Goal: Find specific page/section: Find specific page/section

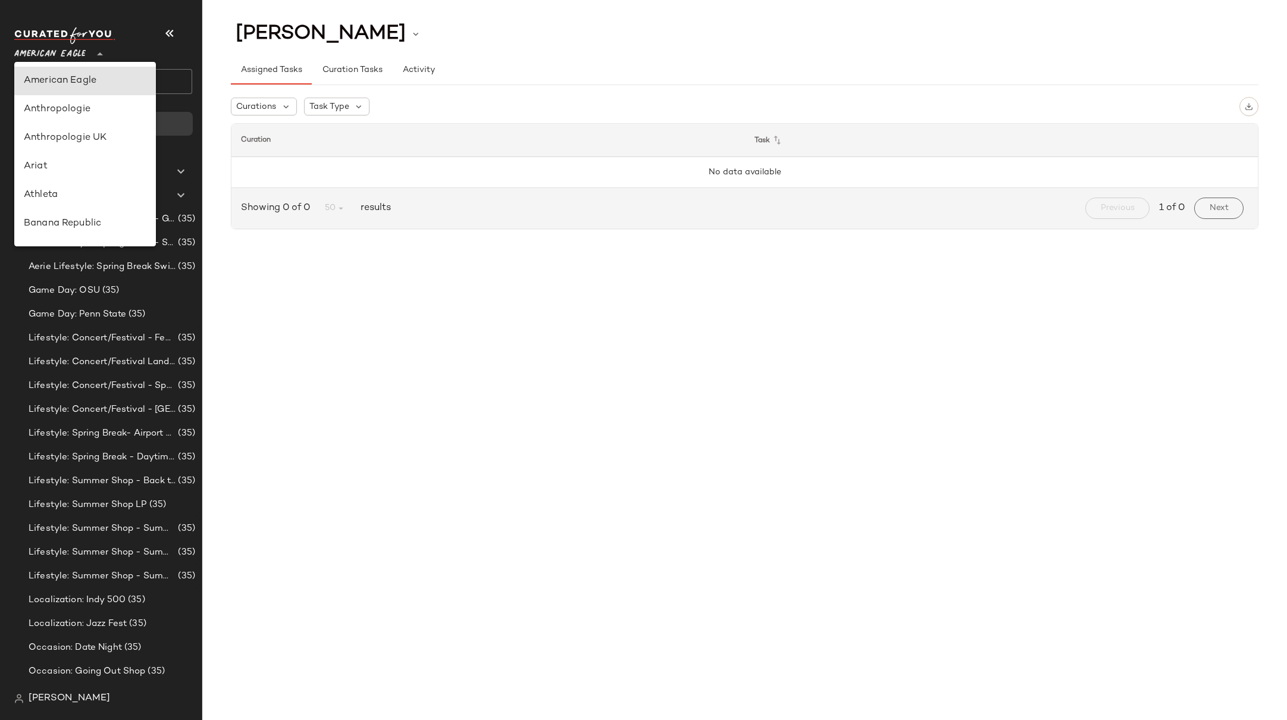
click at [65, 54] on span "American Eagle" at bounding box center [49, 50] width 71 height 21
type input "**"
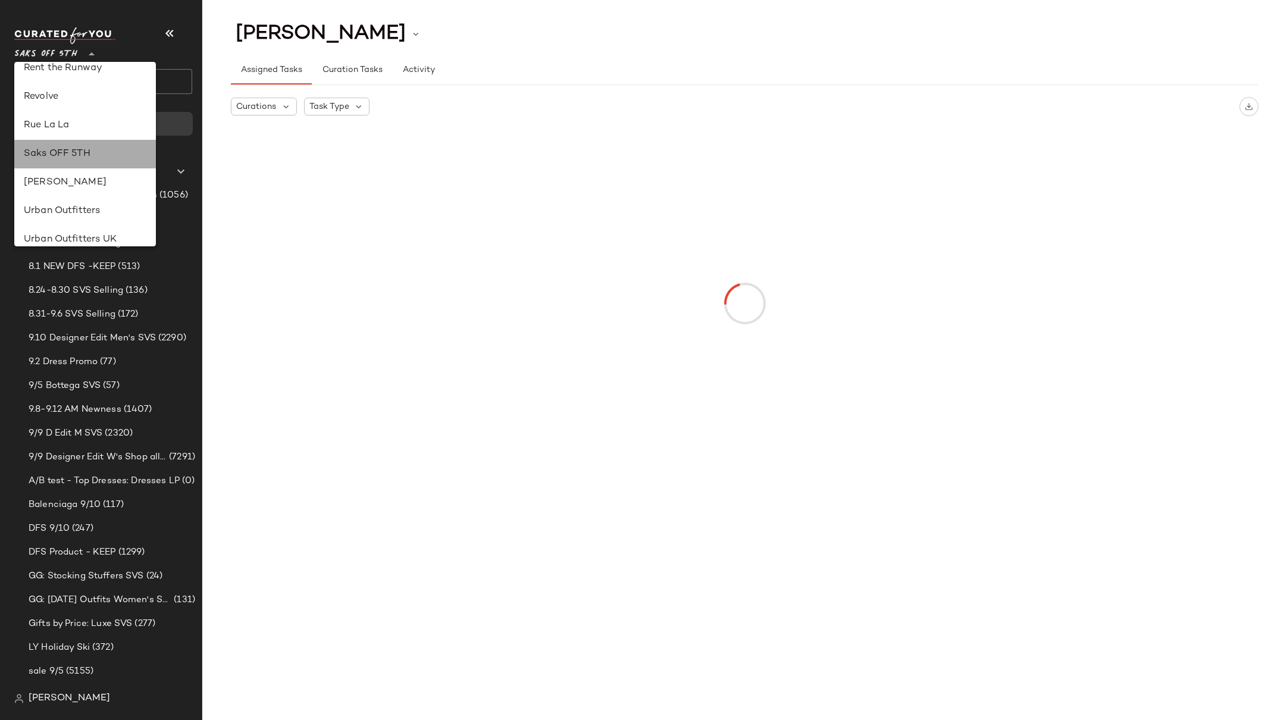
click at [58, 160] on div "Saks OFF 5TH" at bounding box center [85, 154] width 123 height 14
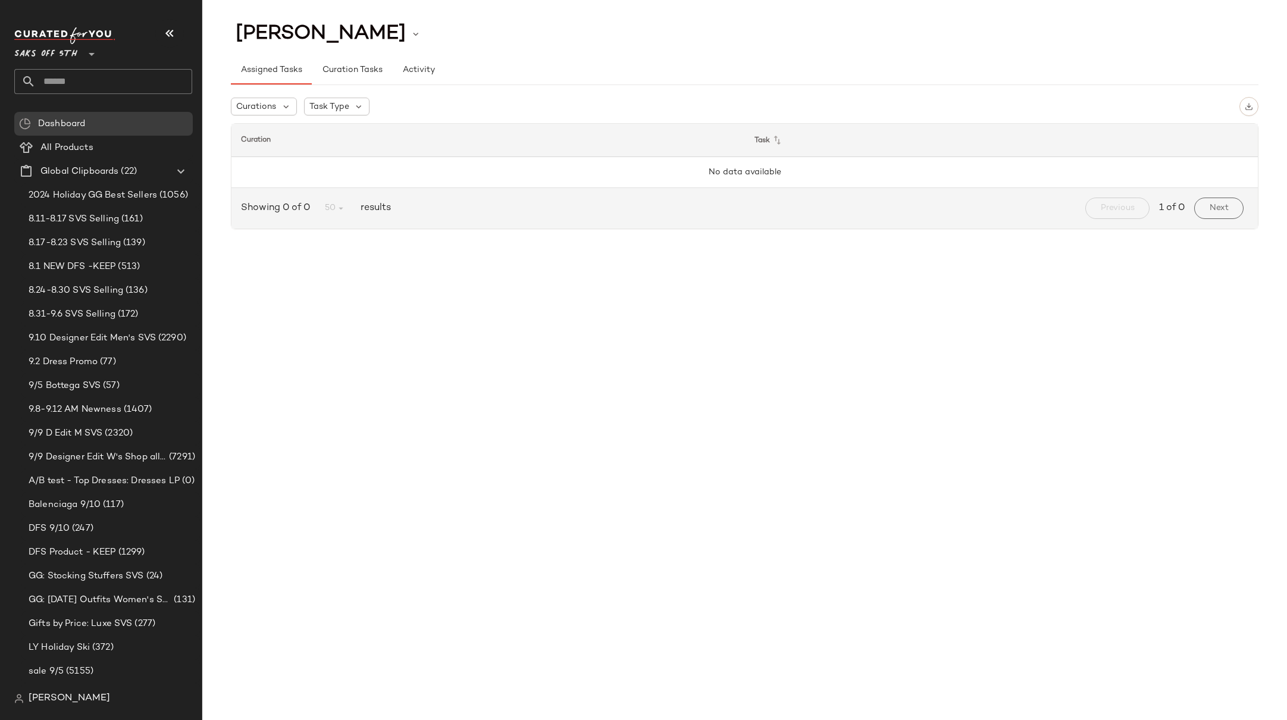
click at [86, 84] on input "text" at bounding box center [114, 81] width 157 height 25
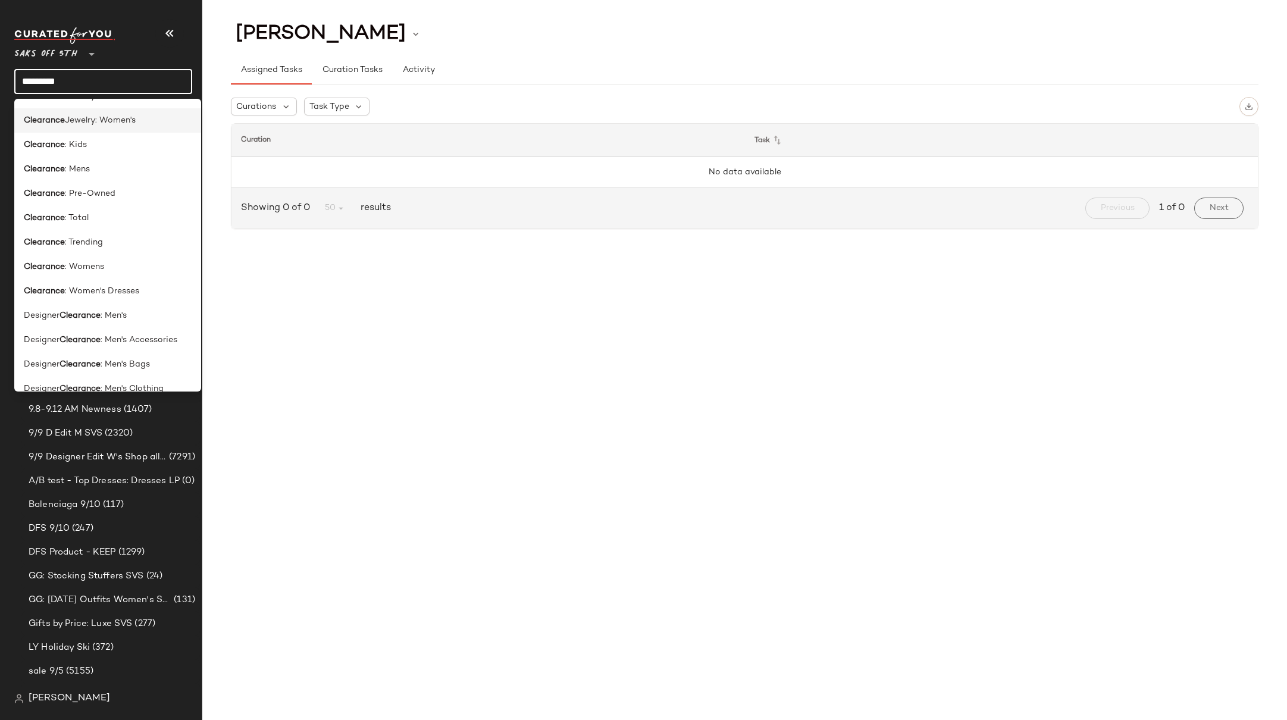
scroll to position [134, 0]
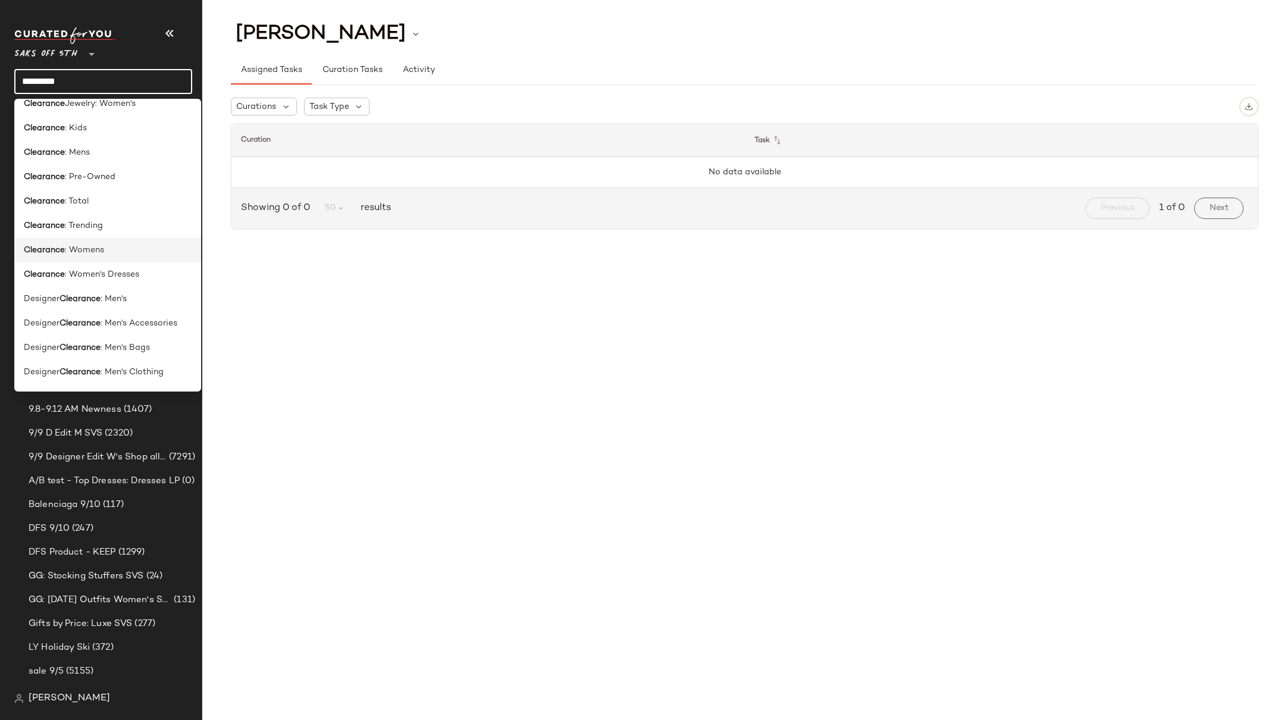
type input "*********"
click at [86, 252] on span ": Womens" at bounding box center [84, 250] width 39 height 12
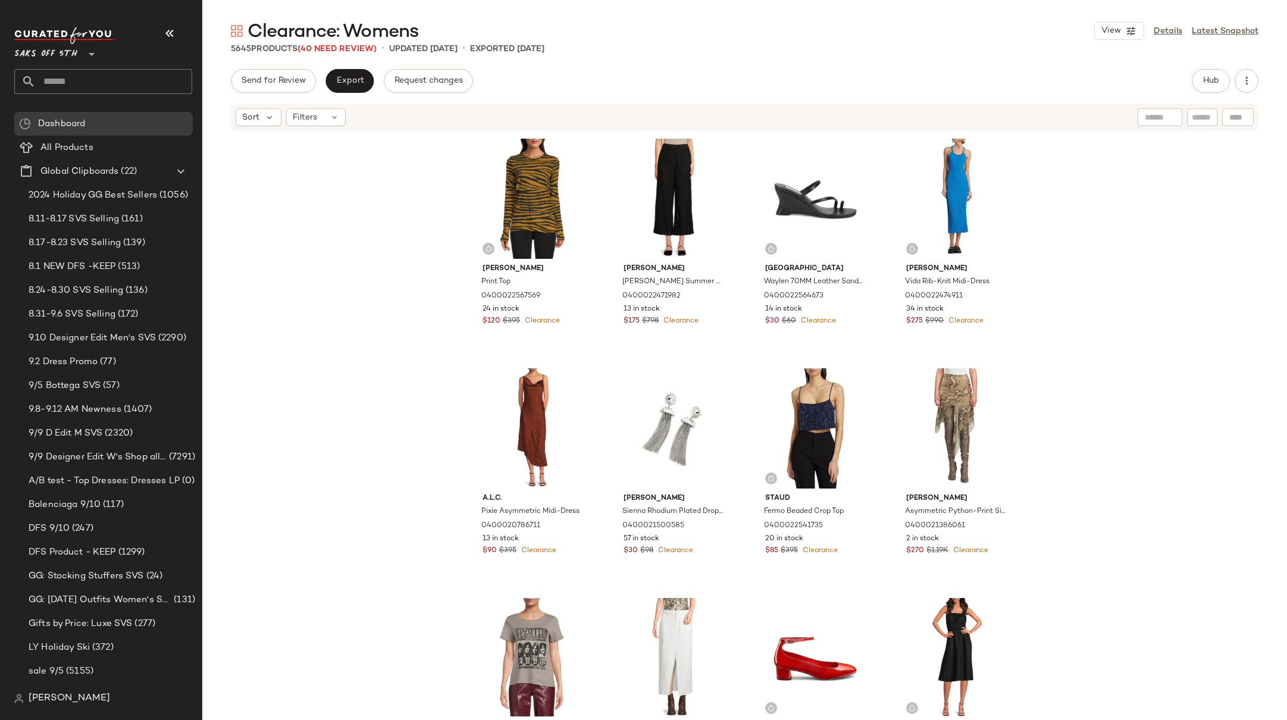
click at [1098, 183] on div "[PERSON_NAME] Print Top 0400022567569 24 in stock $120 $395 Clearance Kobi [PER…" at bounding box center [744, 424] width 1085 height 584
click at [1063, 194] on div "[PERSON_NAME] Print Top 0400022567569 24 in stock $120 $395 Clearance Kobi [PER…" at bounding box center [744, 424] width 1085 height 584
click at [1049, 218] on div "[PERSON_NAME] Print Top 0400022567569 24 in stock $120 $395 Clearance Kobi [PER…" at bounding box center [744, 424] width 1085 height 584
click at [1048, 262] on div "[PERSON_NAME] Print Top 0400022567569 24 in stock $120 $395 Clearance Kobi [PER…" at bounding box center [744, 424] width 1085 height 584
click at [1059, 245] on div "[PERSON_NAME] Print Top 0400022567569 24 in stock $120 $395 Clearance Kobi [PER…" at bounding box center [744, 424] width 1085 height 584
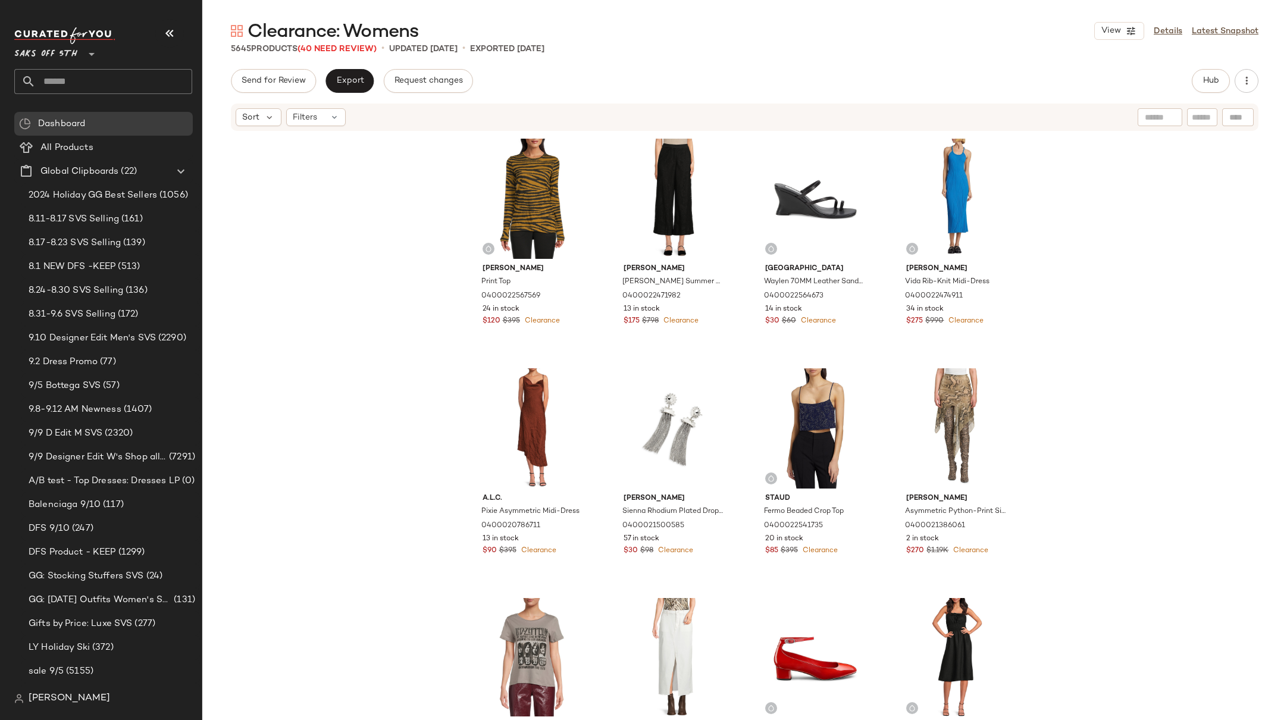
click at [1051, 213] on div "[PERSON_NAME] Print Top 0400022567569 24 in stock $120 $395 Clearance Kobi [PER…" at bounding box center [744, 424] width 1085 height 584
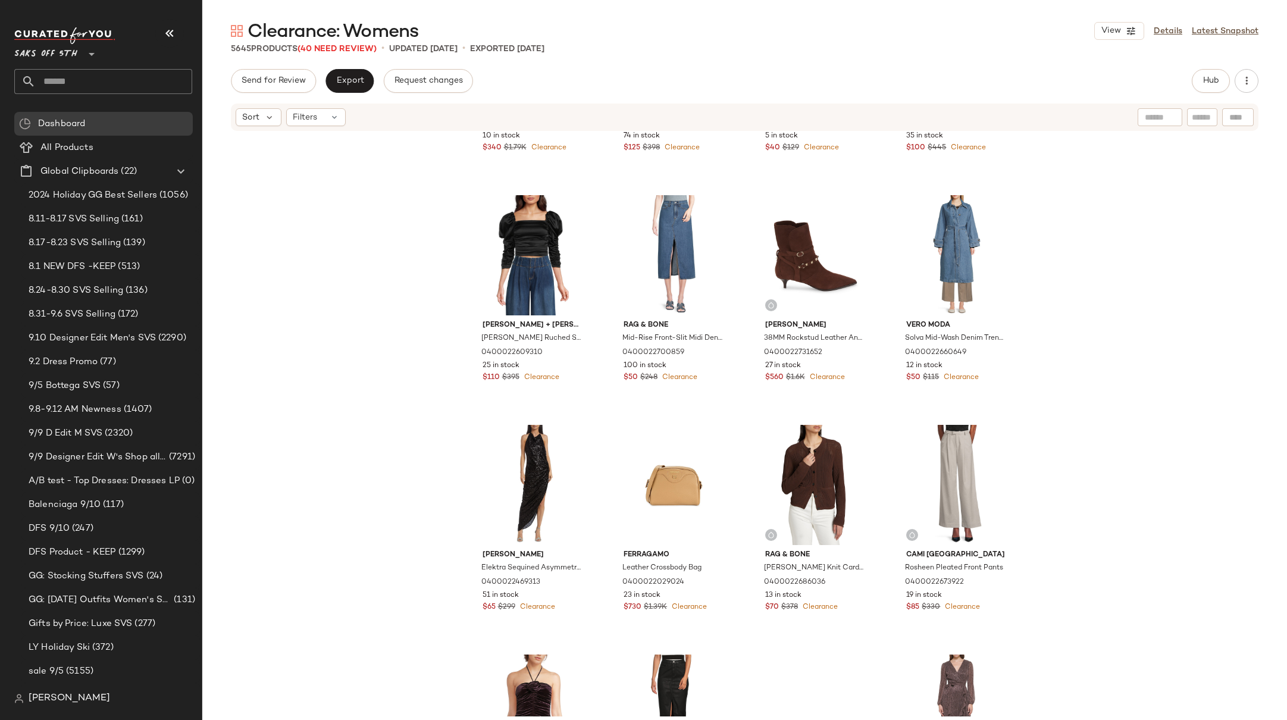
scroll to position [1117, 0]
